Goal: Find specific page/section: Find specific page/section

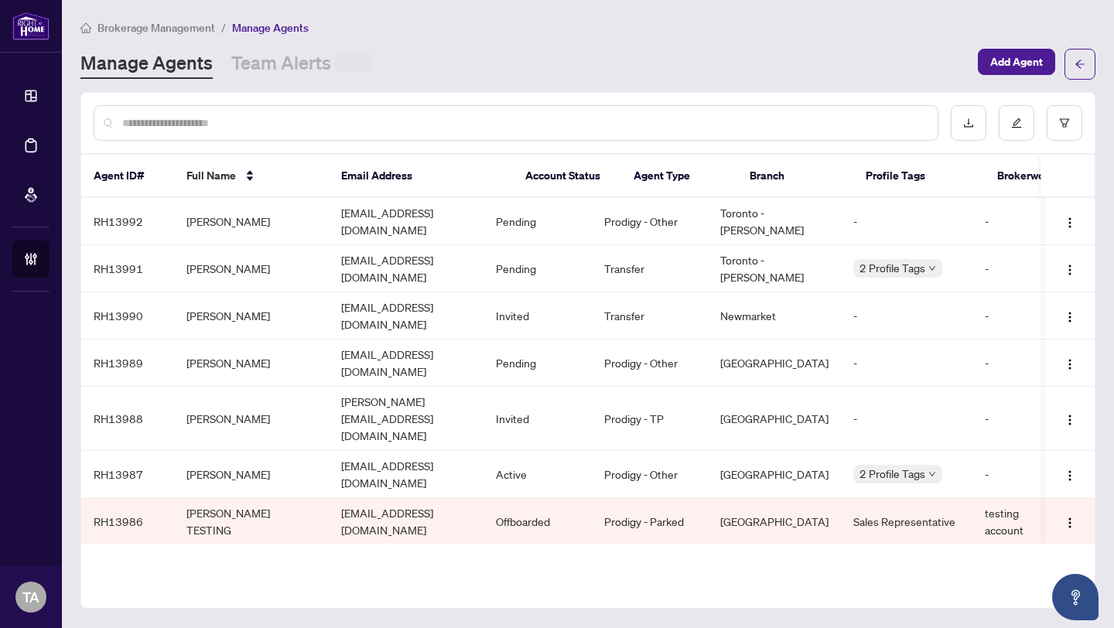
click at [278, 131] on div at bounding box center [516, 123] width 845 height 36
click at [287, 121] on input "text" at bounding box center [523, 122] width 803 height 17
paste input "**********"
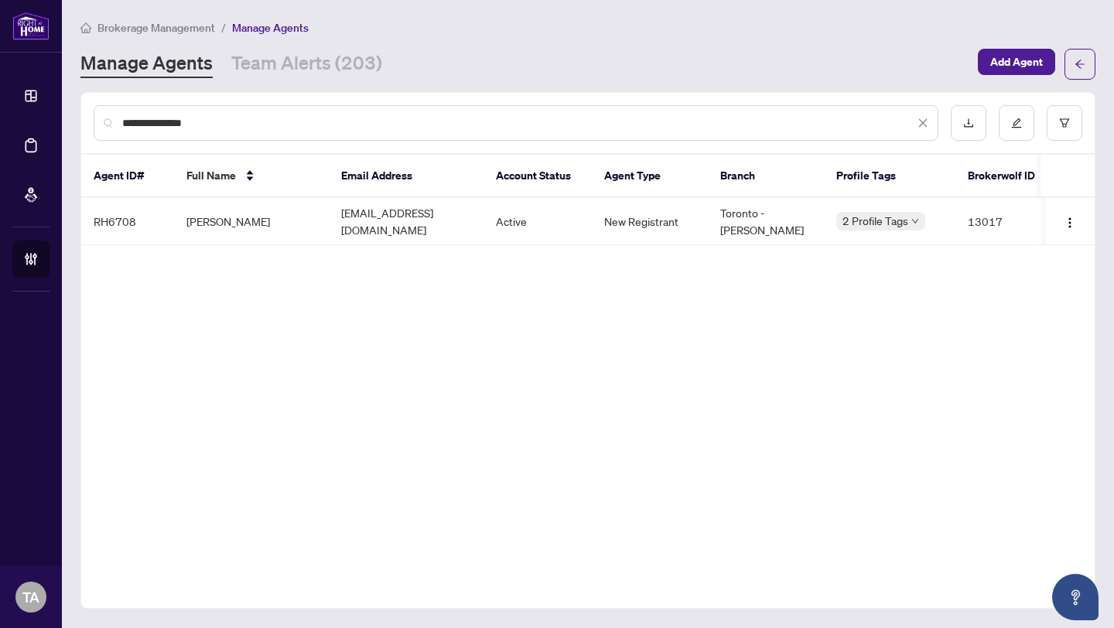
scroll to position [0, 3]
type input "**********"
click at [1017, 125] on icon "edit" at bounding box center [1016, 123] width 11 height 11
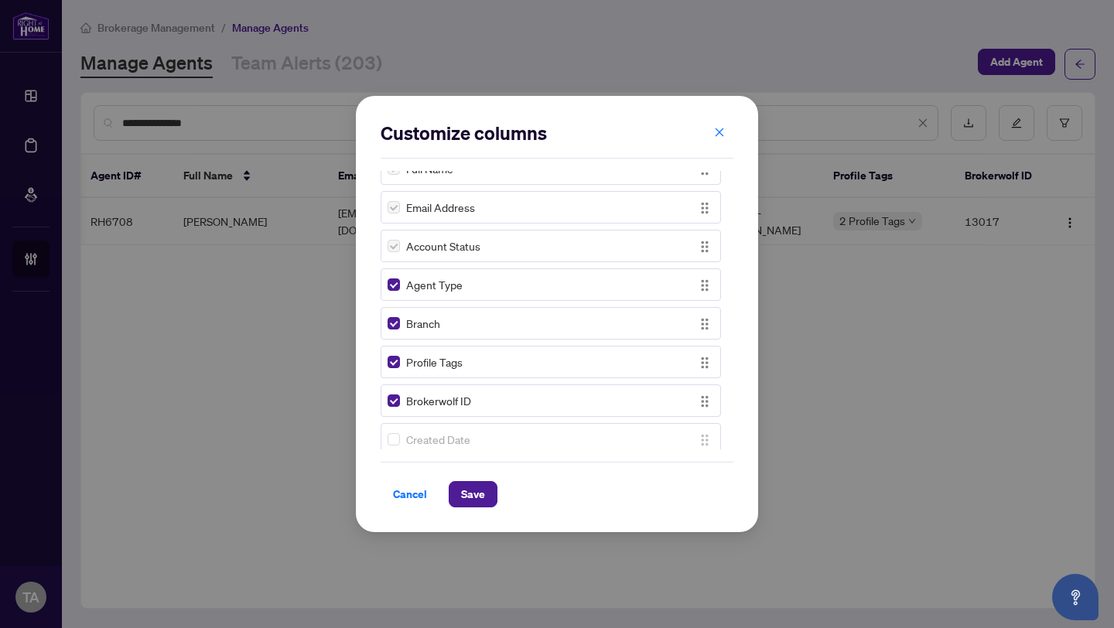
scroll to position [245, 0]
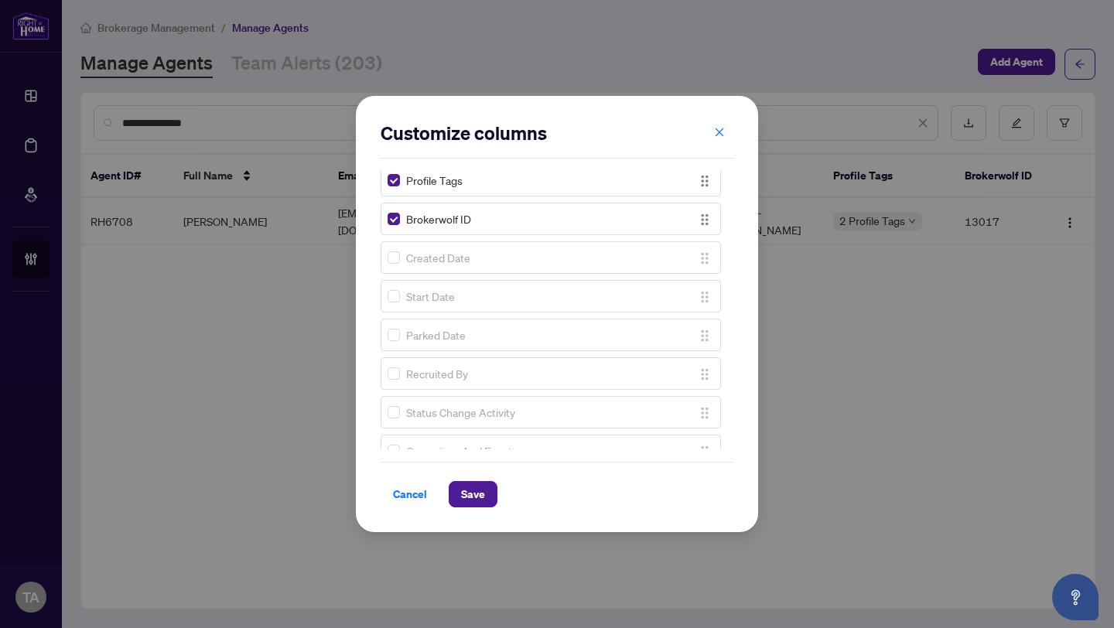
click at [384, 262] on div "Created Date" at bounding box center [550, 257] width 340 height 32
click at [469, 506] on span "Save" at bounding box center [473, 494] width 24 height 25
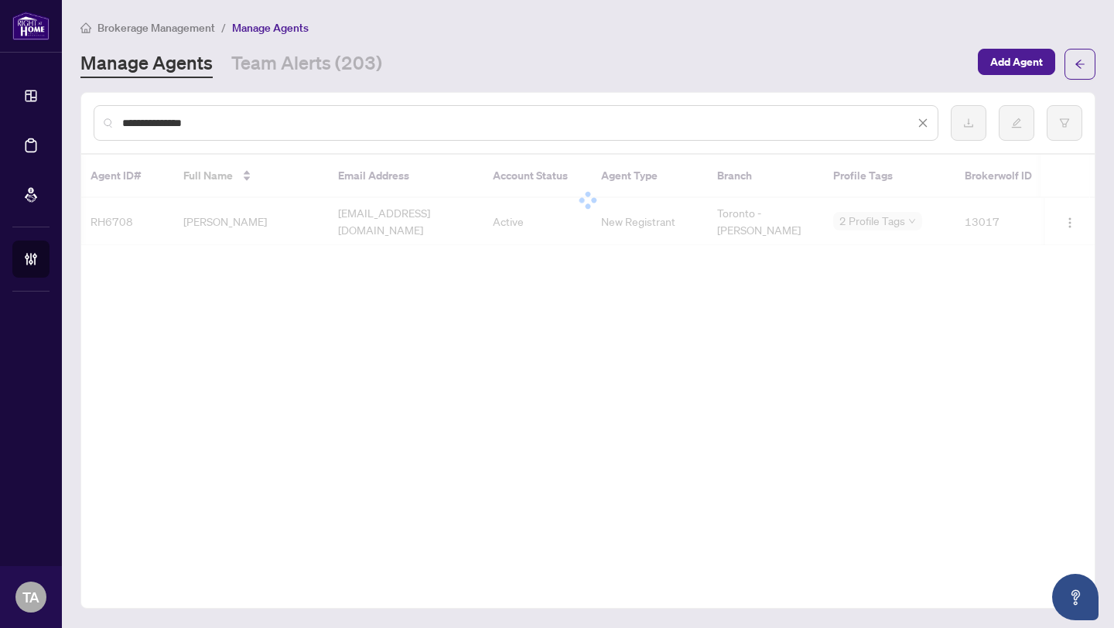
scroll to position [0, 3]
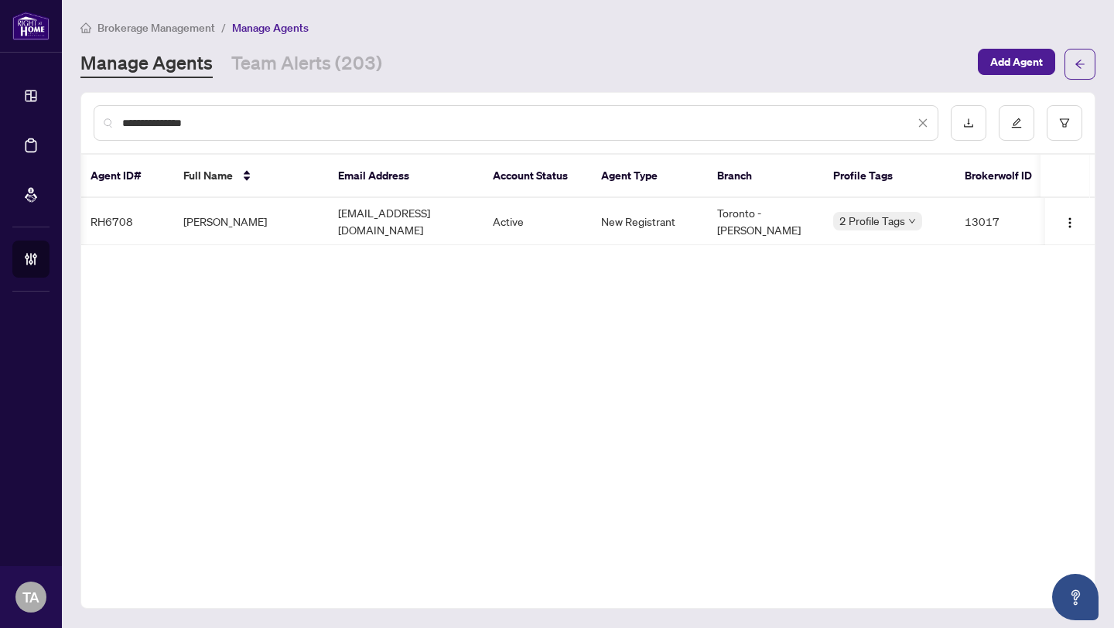
drag, startPoint x: 901, startPoint y: 239, endPoint x: 1028, endPoint y: 239, distance: 126.8
click at [1028, 239] on div "RH6708 [PERSON_NAME] [EMAIL_ADDRESS][DOMAIN_NAME] Active New Registrant [GEOGRA…" at bounding box center [587, 221] width 1013 height 47
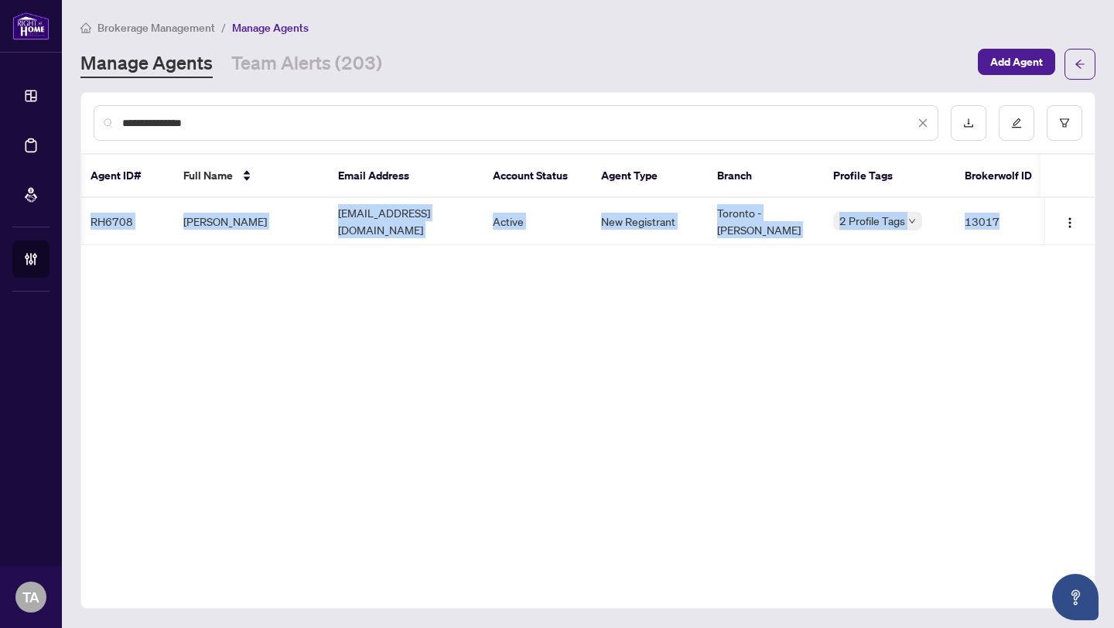
drag, startPoint x: 983, startPoint y: 234, endPoint x: 1010, endPoint y: 248, distance: 30.8
click at [1015, 253] on div "**********" at bounding box center [587, 350] width 1015 height 517
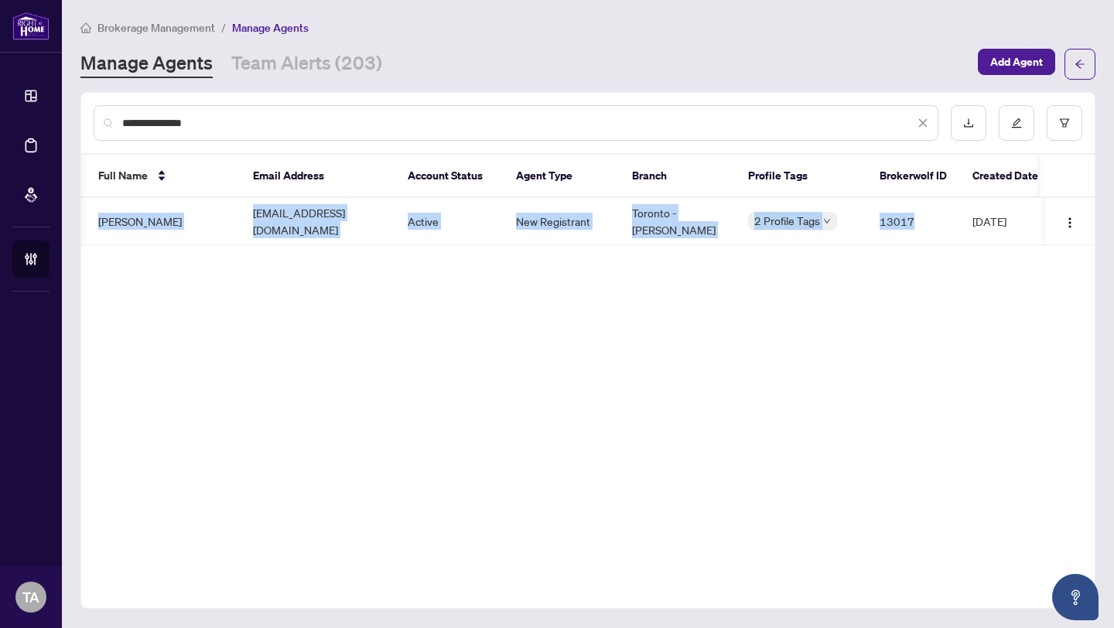
scroll to position [0, 96]
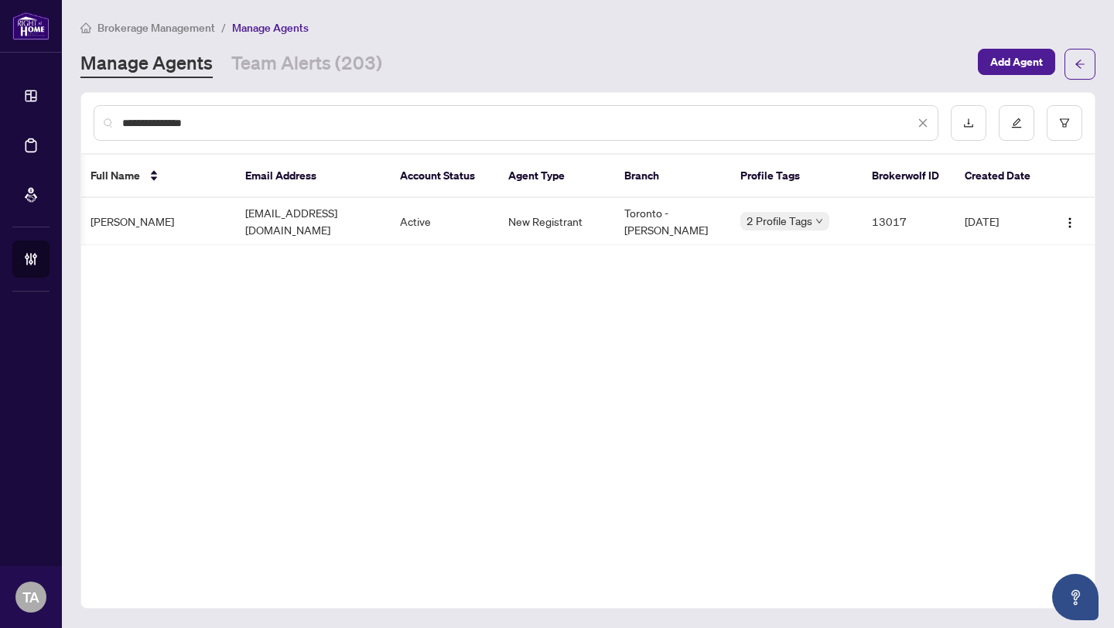
click at [920, 120] on icon "close" at bounding box center [922, 123] width 11 height 11
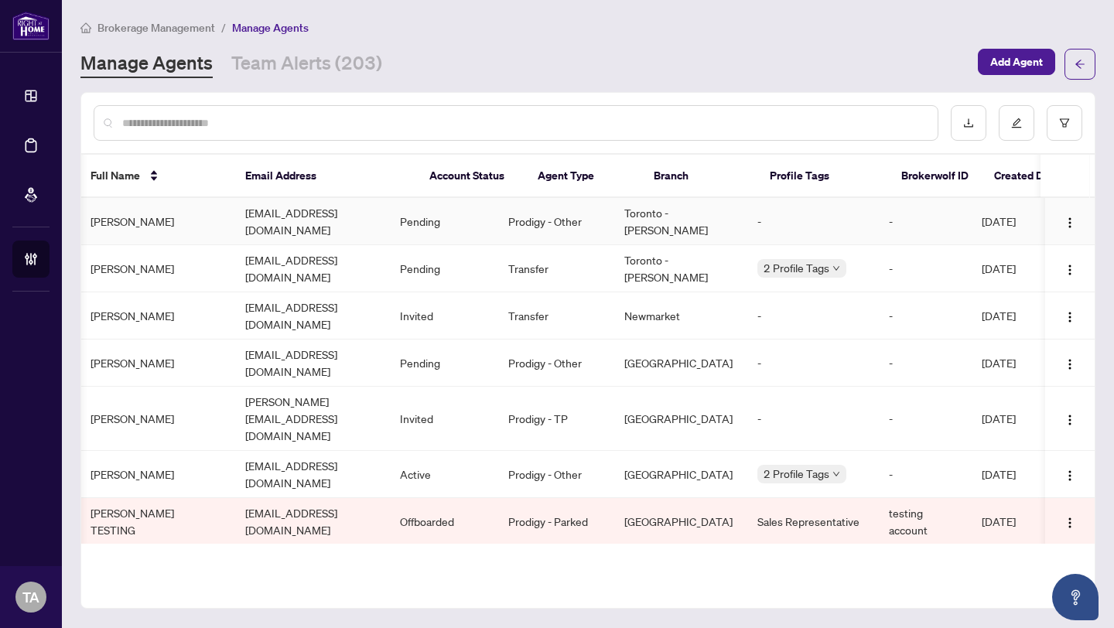
click at [136, 218] on td "[PERSON_NAME]" at bounding box center [155, 221] width 155 height 47
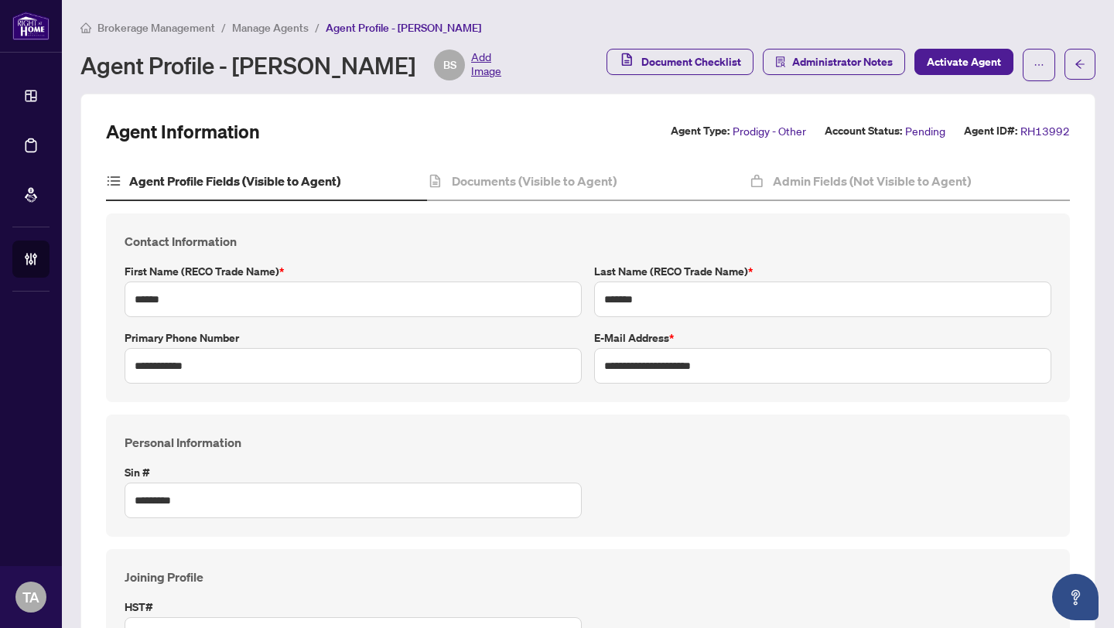
click at [275, 26] on span "Manage Agents" at bounding box center [270, 28] width 77 height 14
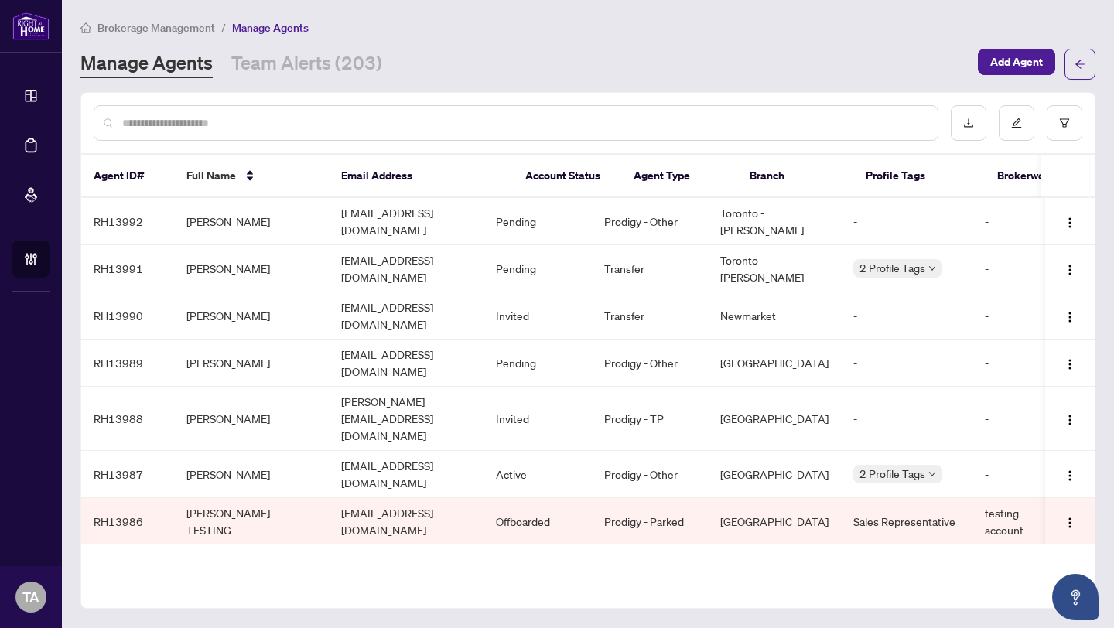
click at [841, 52] on div "Manage Agents Team Alerts (203)" at bounding box center [524, 64] width 888 height 28
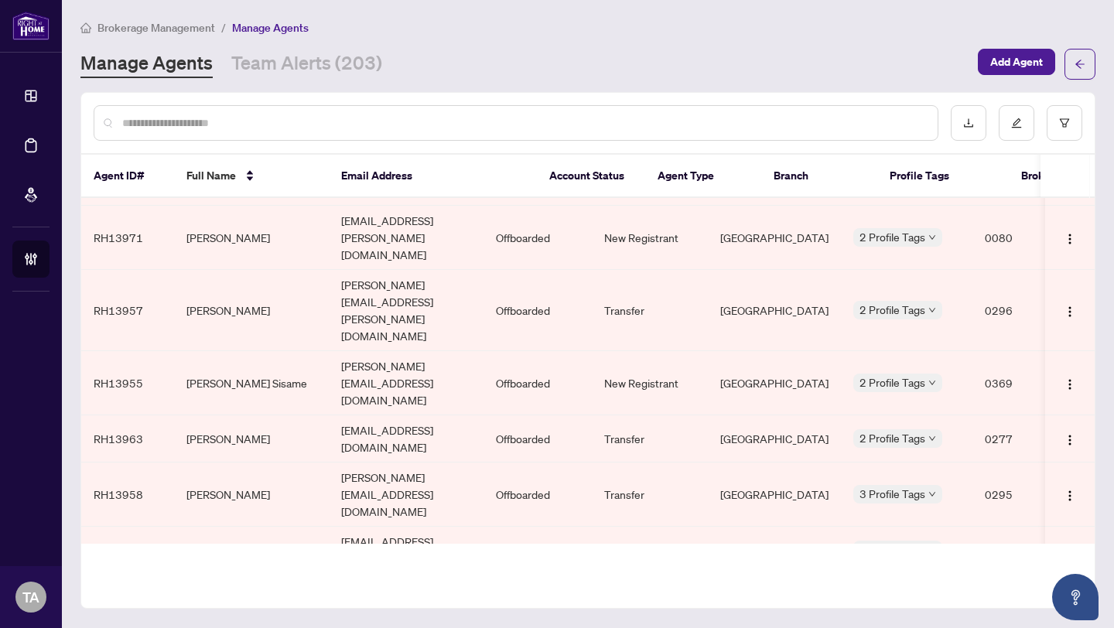
scroll to position [1210, 0]
